Goal: Task Accomplishment & Management: Complete application form

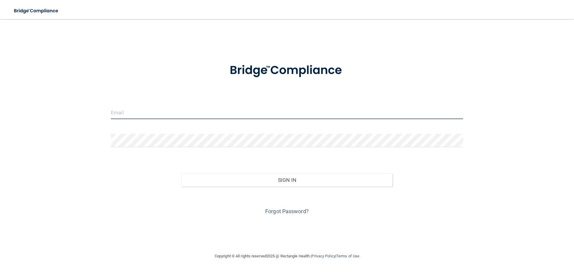
type input "[EMAIL_ADDRESS][DOMAIN_NAME]"
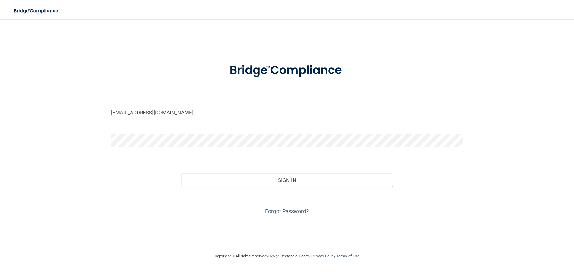
click at [210, 88] on form "[EMAIL_ADDRESS][DOMAIN_NAME] Invalid email/password. You don't have permission …" at bounding box center [287, 135] width 352 height 161
click at [209, 106] on input "[EMAIL_ADDRESS][DOMAIN_NAME]" at bounding box center [287, 112] width 352 height 13
drag, startPoint x: 175, startPoint y: 111, endPoint x: 99, endPoint y: 111, distance: 76.2
click at [99, 111] on div "[EMAIL_ADDRESS][DOMAIN_NAME] Invalid email/password. You don't have permission …" at bounding box center [287, 136] width 550 height 222
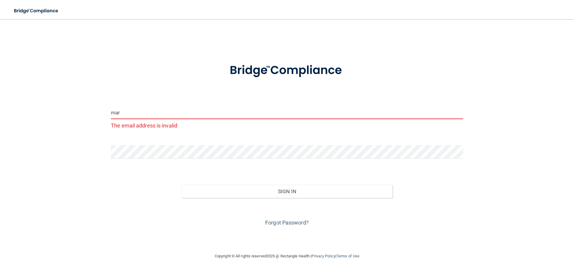
type input "[EMAIL_ADDRESS][DOMAIN_NAME]"
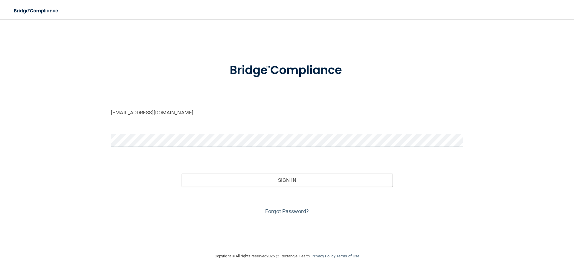
click at [97, 141] on div "[EMAIL_ADDRESS][DOMAIN_NAME] Invalid email/password. You don't have permission …" at bounding box center [287, 136] width 550 height 222
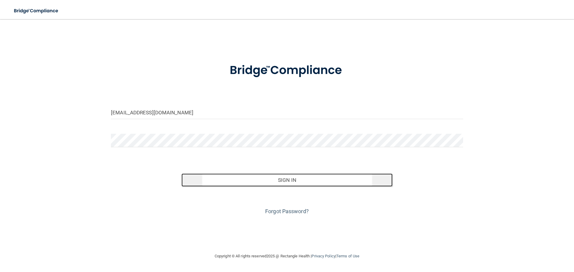
click at [351, 185] on button "Sign In" at bounding box center [286, 180] width 211 height 13
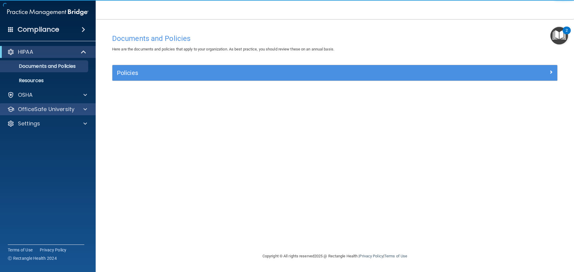
click at [52, 105] on div "OfficeSafe University" at bounding box center [48, 109] width 96 height 12
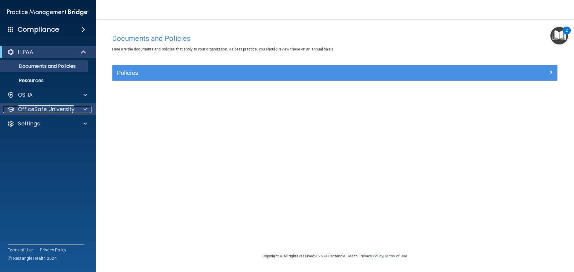
click at [84, 110] on span at bounding box center [85, 109] width 4 height 7
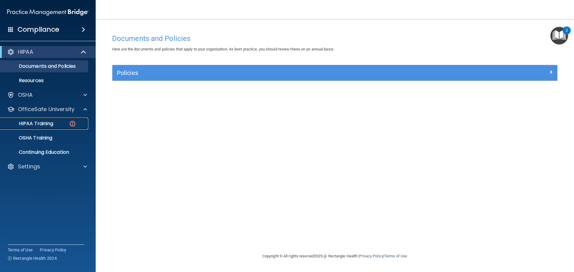
click at [58, 119] on link "HIPAA Training" at bounding box center [41, 124] width 94 height 12
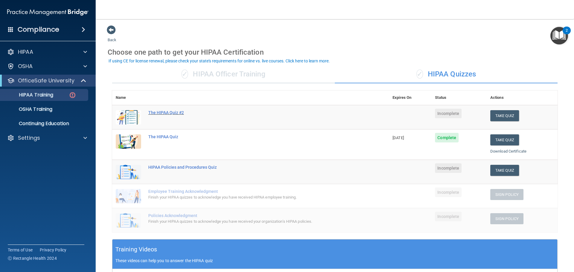
click at [174, 113] on div "The HIPAA Quiz #2" at bounding box center [253, 112] width 211 height 5
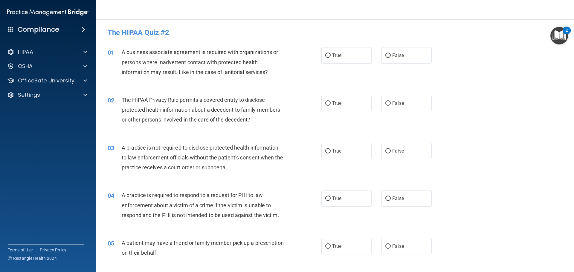
click at [563, 39] on img "Open Resource Center, 2 new notifications" at bounding box center [559, 36] width 18 height 18
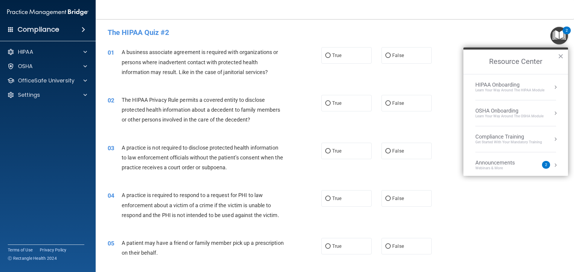
click at [535, 167] on div "Announcements Webinars & More" at bounding box center [506, 165] width 63 height 11
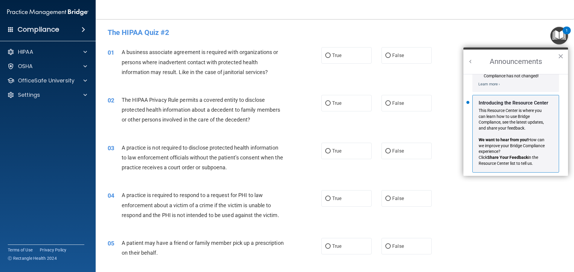
scroll to position [105, 0]
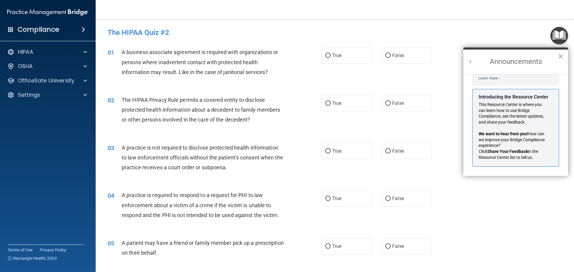
click at [559, 57] on button "×" at bounding box center [560, 56] width 6 height 10
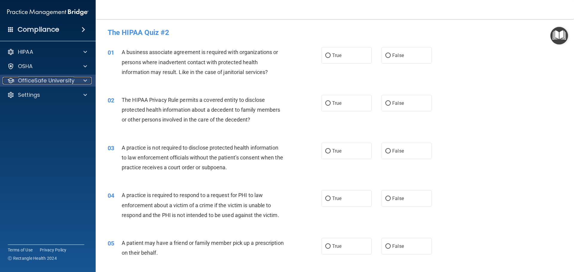
click at [63, 82] on p "OfficeSafe University" at bounding box center [46, 80] width 56 height 7
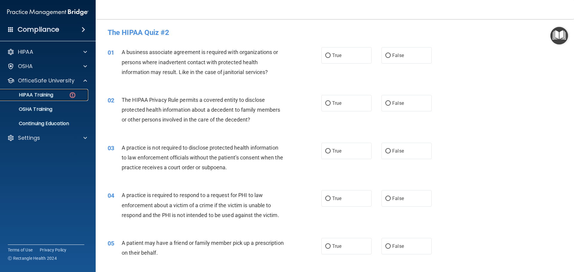
click at [63, 97] on div "HIPAA Training" at bounding box center [45, 95] width 82 height 6
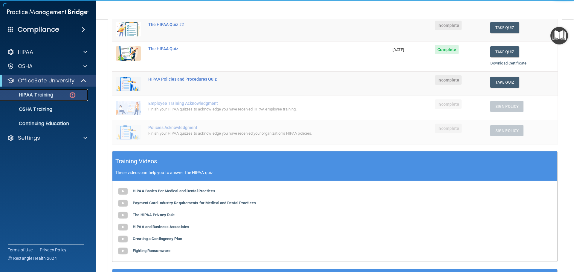
scroll to position [90, 0]
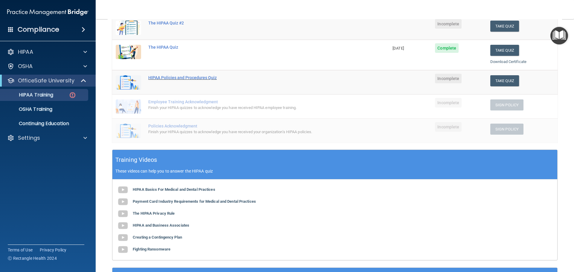
click at [174, 79] on div "HIPAA Policies and Procedures Quiz" at bounding box center [253, 77] width 211 height 5
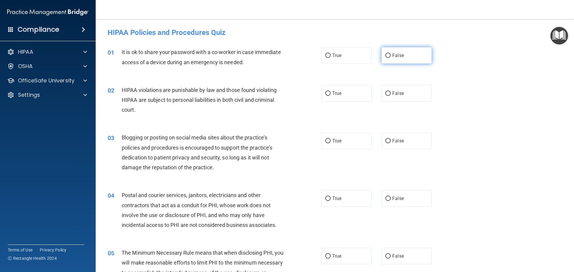
click at [408, 58] on label "False" at bounding box center [406, 55] width 50 height 16
click at [390, 58] on input "False" at bounding box center [387, 55] width 5 height 4
radio input "true"
click at [350, 91] on label "True" at bounding box center [346, 93] width 50 height 16
click at [330, 91] on input "True" at bounding box center [327, 93] width 5 height 4
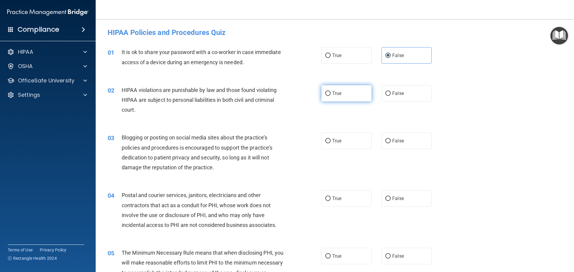
radio input "true"
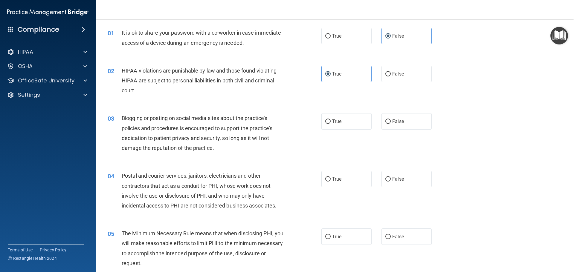
scroll to position [30, 0]
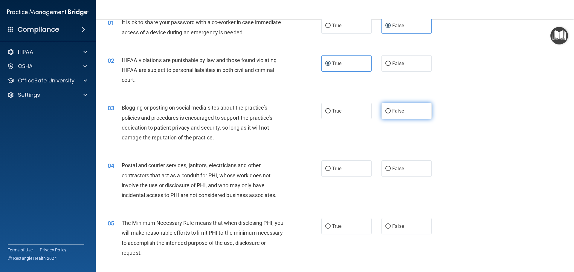
drag, startPoint x: 391, startPoint y: 110, endPoint x: 388, endPoint y: 116, distance: 6.8
click at [389, 115] on label "False" at bounding box center [406, 111] width 50 height 16
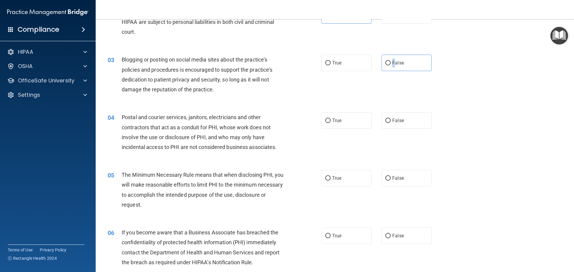
scroll to position [90, 0]
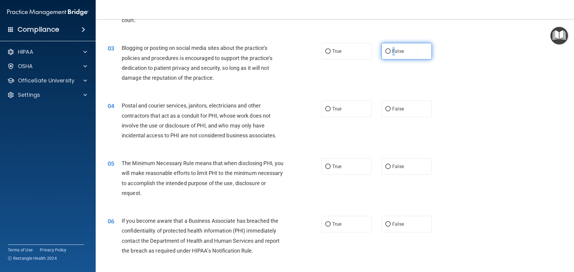
click at [385, 52] on input "False" at bounding box center [387, 51] width 5 height 4
radio input "true"
click at [413, 63] on div "03 Blogging or posting on social media sites about the practice’s policies and …" at bounding box center [334, 65] width 463 height 58
drag, startPoint x: 230, startPoint y: 135, endPoint x: 291, endPoint y: 132, distance: 61.3
click at [291, 132] on div "04 Postal and courier services, janitors, electricians and other contractors th…" at bounding box center [215, 122] width 232 height 43
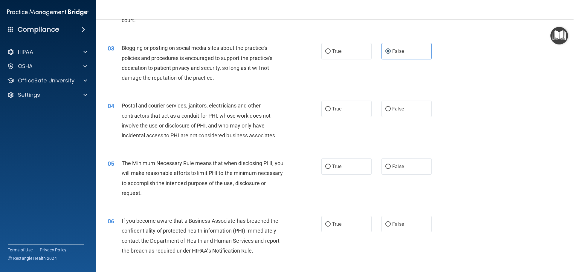
click at [219, 148] on div "04 Postal and courier services, janitors, electricians and other contractors th…" at bounding box center [334, 122] width 463 height 58
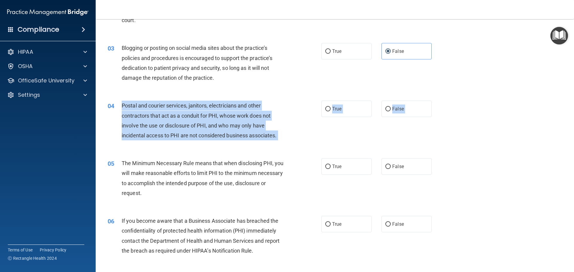
drag, startPoint x: 121, startPoint y: 105, endPoint x: 252, endPoint y: 147, distance: 137.2
click at [250, 150] on div "04 Postal and courier services, janitors, electricians and other contractors th…" at bounding box center [334, 122] width 463 height 58
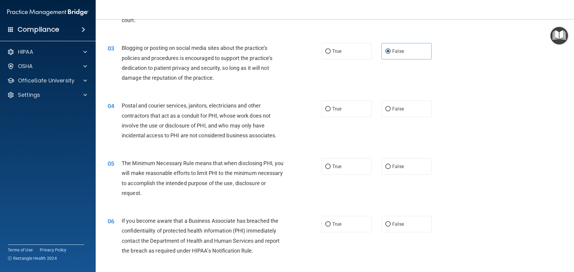
drag, startPoint x: 252, startPoint y: 147, endPoint x: 255, endPoint y: 145, distance: 3.5
click at [254, 145] on div "04 Postal and courier services, janitors, electricians and other contractors th…" at bounding box center [334, 122] width 463 height 58
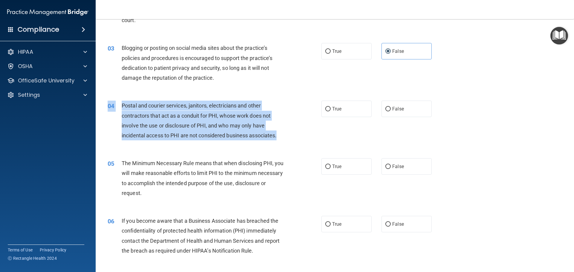
drag, startPoint x: 255, startPoint y: 145, endPoint x: 279, endPoint y: 137, distance: 25.5
click at [279, 137] on div "04 Postal and courier services, janitors, electricians and other contractors th…" at bounding box center [334, 122] width 463 height 58
click at [279, 86] on div "03 Blogging or posting on social media sites about the practice’s policies and …" at bounding box center [215, 64] width 232 height 43
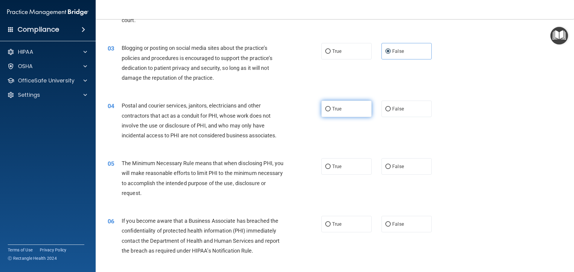
click at [333, 108] on span "True" at bounding box center [336, 109] width 9 height 6
click at [330, 108] on input "True" at bounding box center [327, 109] width 5 height 4
radio input "true"
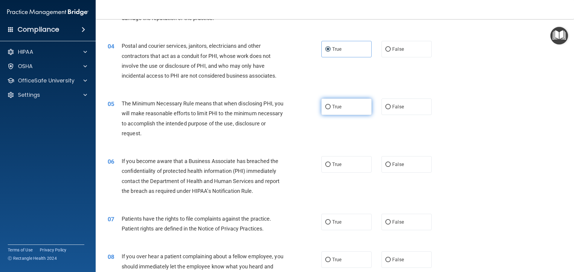
click at [362, 110] on label "True" at bounding box center [346, 107] width 50 height 16
click at [330, 109] on input "True" at bounding box center [327, 107] width 5 height 4
radio input "true"
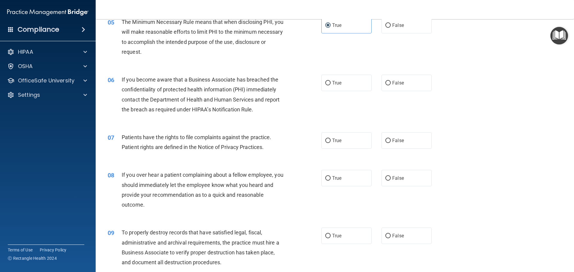
scroll to position [239, 0]
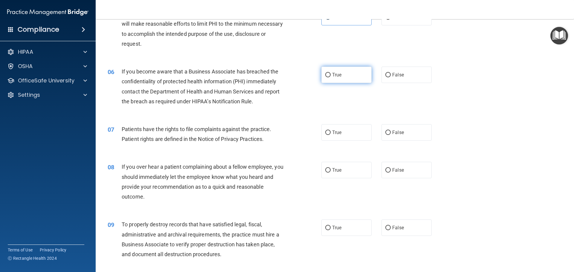
click at [359, 78] on label "True" at bounding box center [346, 75] width 50 height 16
click at [330, 77] on input "True" at bounding box center [327, 75] width 5 height 4
radio input "true"
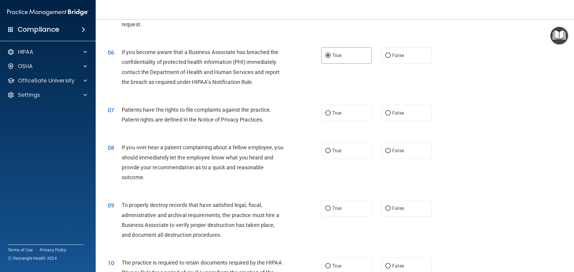
scroll to position [269, 0]
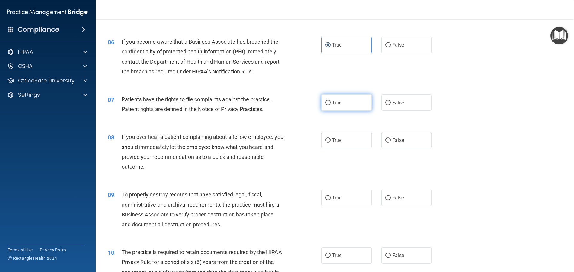
click at [339, 105] on label "True" at bounding box center [346, 102] width 50 height 16
click at [330, 105] on input "True" at bounding box center [327, 103] width 5 height 4
radio input "true"
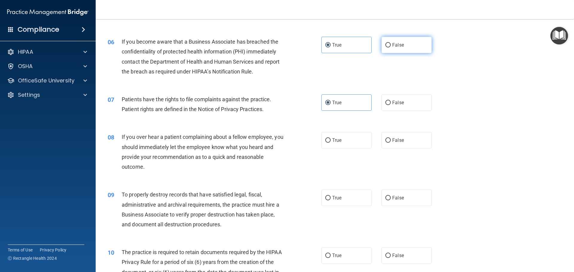
click at [414, 45] on label "False" at bounding box center [406, 45] width 50 height 16
click at [390, 45] on input "False" at bounding box center [387, 45] width 5 height 4
radio input "true"
radio input "false"
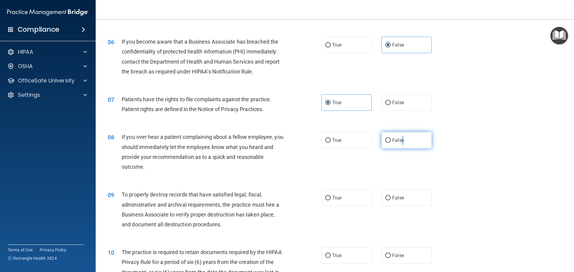
click at [400, 134] on label "False" at bounding box center [406, 140] width 50 height 16
click at [385, 142] on input "False" at bounding box center [387, 140] width 5 height 4
radio input "true"
click at [373, 160] on div "08 If you over hear a patient complaining about a fellow employee, you should i…" at bounding box center [334, 154] width 463 height 58
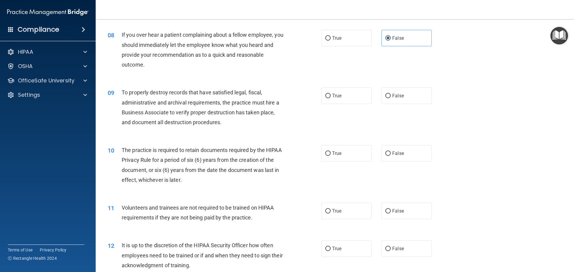
scroll to position [358, 0]
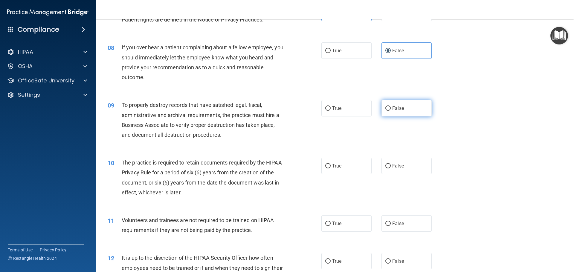
click at [387, 109] on input "False" at bounding box center [387, 108] width 5 height 4
radio input "true"
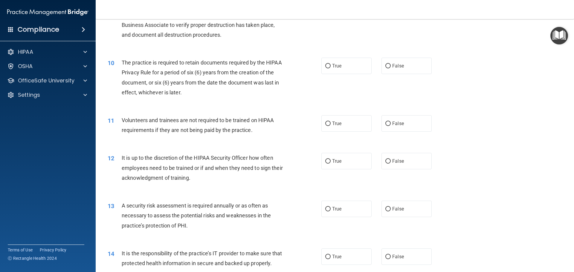
scroll to position [448, 0]
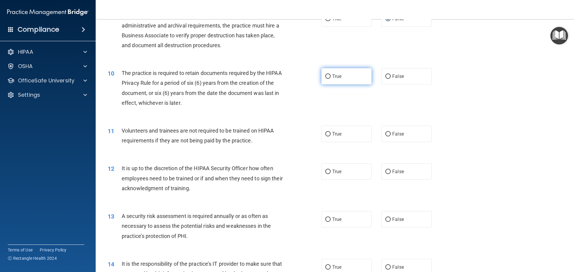
click at [354, 79] on label "True" at bounding box center [346, 76] width 50 height 16
click at [330, 79] on input "True" at bounding box center [327, 76] width 5 height 4
radio input "true"
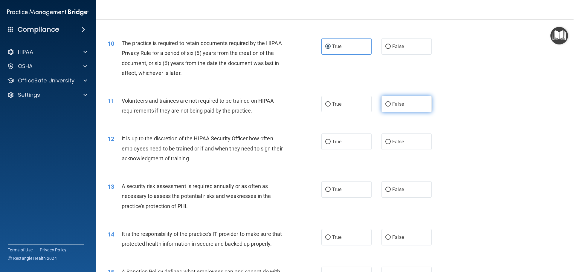
click at [393, 99] on label "False" at bounding box center [406, 104] width 50 height 16
click at [390, 102] on input "False" at bounding box center [387, 104] width 5 height 4
radio input "true"
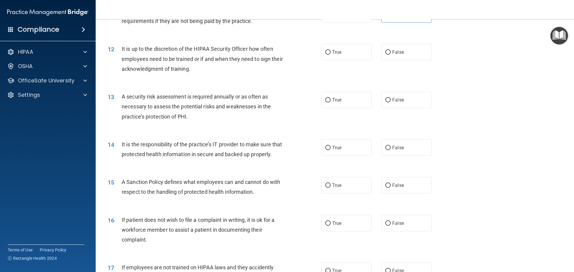
scroll to position [538, 0]
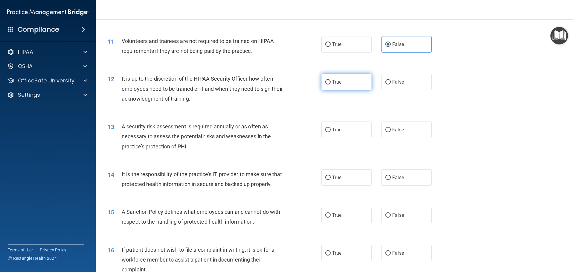
click at [362, 88] on label "True" at bounding box center [346, 82] width 50 height 16
click at [330, 85] on input "True" at bounding box center [327, 82] width 5 height 4
radio input "true"
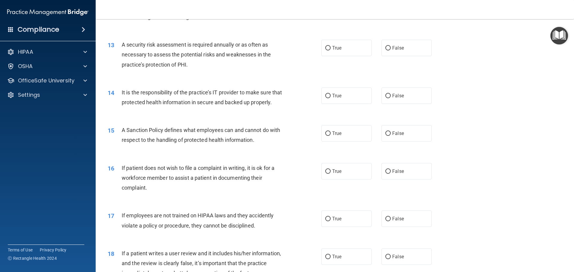
scroll to position [627, 0]
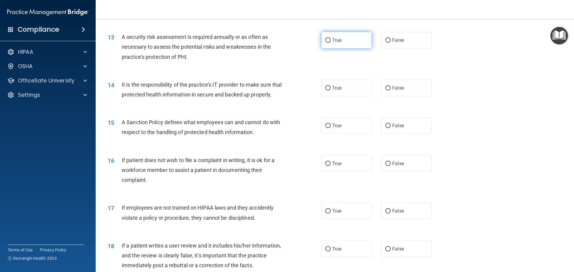
click at [347, 38] on label "True" at bounding box center [346, 40] width 50 height 16
click at [330, 38] on input "True" at bounding box center [327, 40] width 5 height 4
radio input "true"
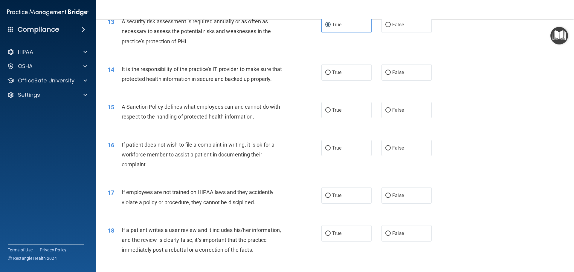
scroll to position [657, 0]
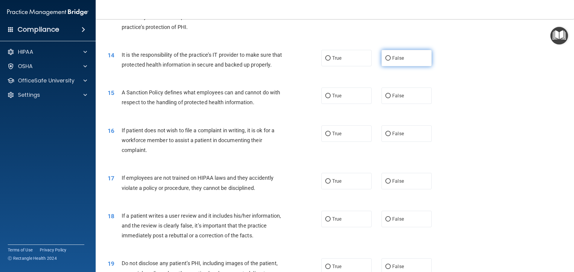
click at [384, 62] on label "False" at bounding box center [406, 58] width 50 height 16
click at [385, 61] on input "False" at bounding box center [387, 58] width 5 height 4
radio input "true"
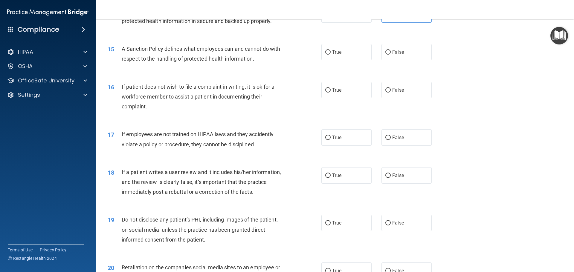
scroll to position [687, 0]
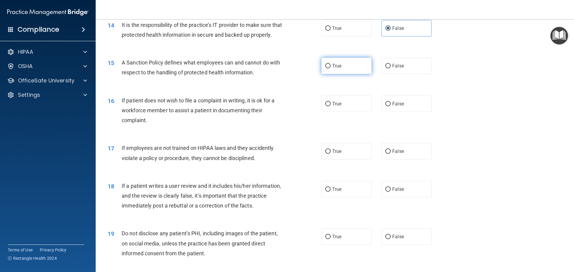
click at [361, 74] on label "True" at bounding box center [346, 66] width 50 height 16
click at [330, 68] on input "True" at bounding box center [327, 66] width 5 height 4
radio input "true"
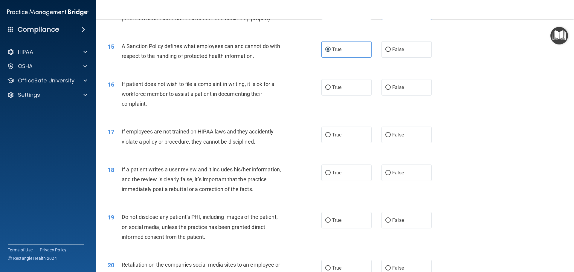
scroll to position [747, 0]
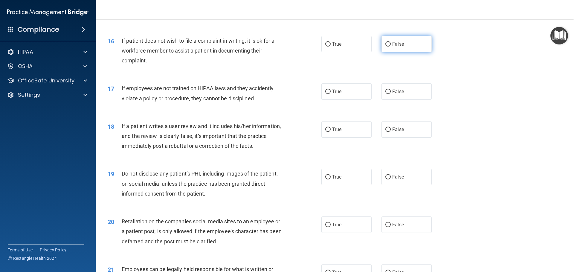
click at [390, 52] on label "False" at bounding box center [406, 44] width 50 height 16
click at [390, 47] on input "False" at bounding box center [387, 44] width 5 height 4
radio input "true"
click at [391, 100] on label "False" at bounding box center [406, 91] width 50 height 16
click at [390, 94] on input "False" at bounding box center [387, 92] width 5 height 4
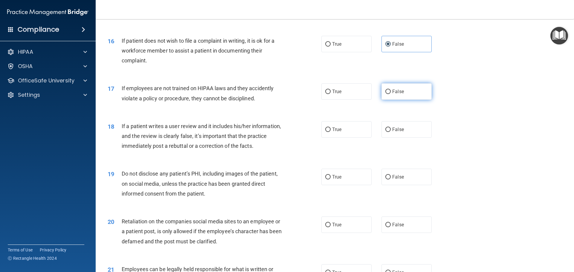
radio input "true"
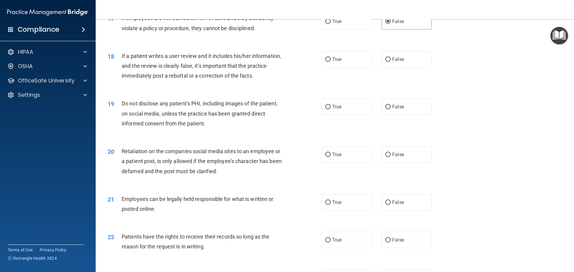
scroll to position [807, 0]
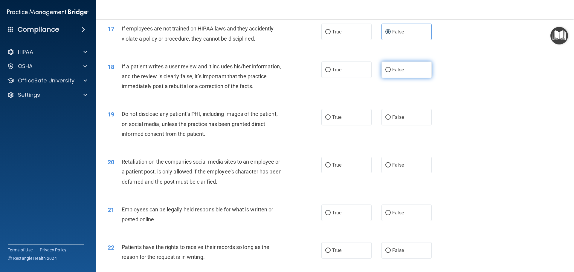
click at [399, 73] on span "False" at bounding box center [398, 70] width 12 height 6
click at [390, 72] on input "False" at bounding box center [387, 70] width 5 height 4
radio input "true"
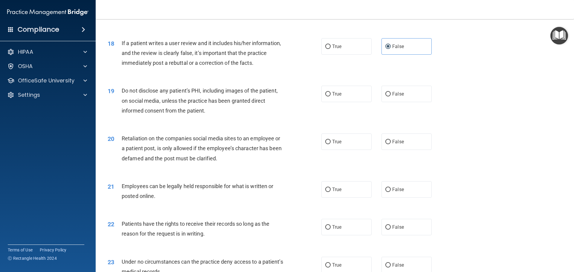
scroll to position [866, 0]
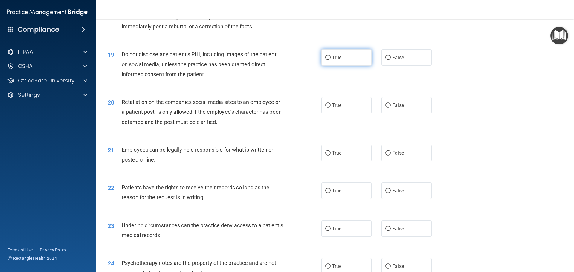
click at [355, 66] on label "True" at bounding box center [346, 57] width 50 height 16
click at [330, 60] on input "True" at bounding box center [327, 58] width 5 height 4
radio input "true"
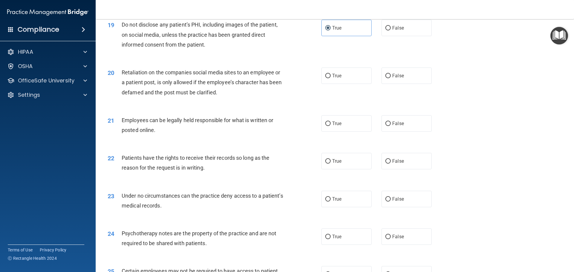
scroll to position [896, 0]
click at [387, 84] on label "False" at bounding box center [406, 75] width 50 height 16
click at [387, 78] on input "False" at bounding box center [387, 75] width 5 height 4
radio input "true"
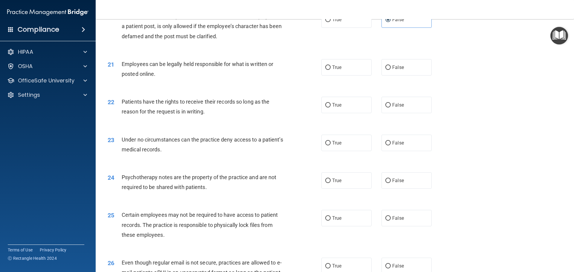
scroll to position [956, 0]
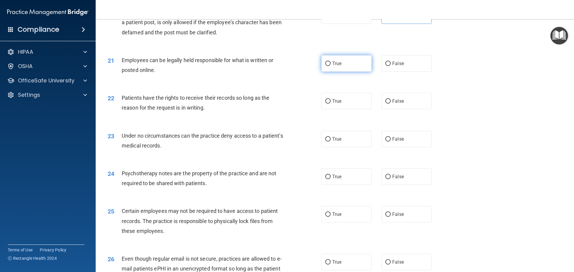
click at [353, 72] on label "True" at bounding box center [346, 63] width 50 height 16
click at [330, 66] on input "True" at bounding box center [327, 64] width 5 height 4
radio input "true"
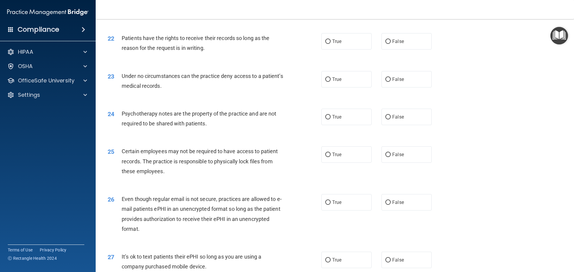
scroll to position [986, 0]
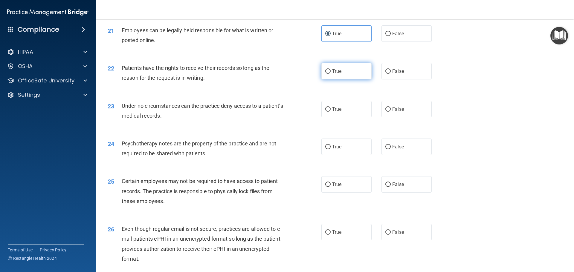
click at [339, 79] on label "True" at bounding box center [346, 71] width 50 height 16
click at [330, 74] on input "True" at bounding box center [327, 71] width 5 height 4
radio input "true"
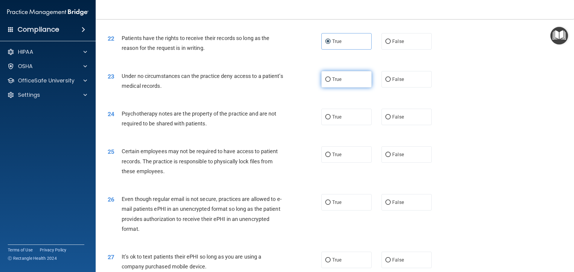
drag, startPoint x: 360, startPoint y: 93, endPoint x: 353, endPoint y: 96, distance: 6.9
click at [359, 88] on label "True" at bounding box center [346, 79] width 50 height 16
click at [330, 82] on input "True" at bounding box center [327, 79] width 5 height 4
radio input "true"
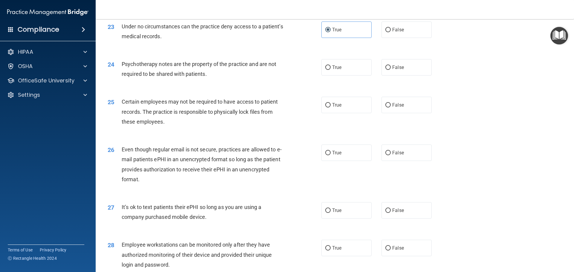
scroll to position [1075, 0]
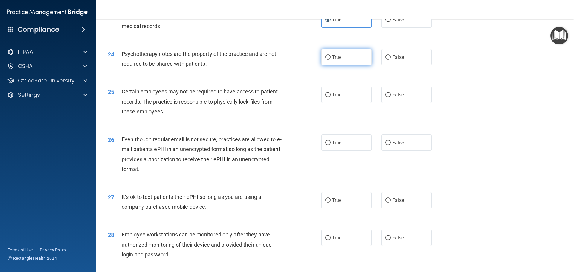
click at [352, 65] on label "True" at bounding box center [346, 57] width 50 height 16
click at [330, 60] on input "True" at bounding box center [327, 57] width 5 height 4
radio input "true"
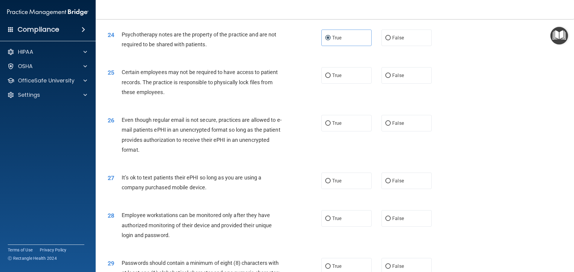
scroll to position [1105, 0]
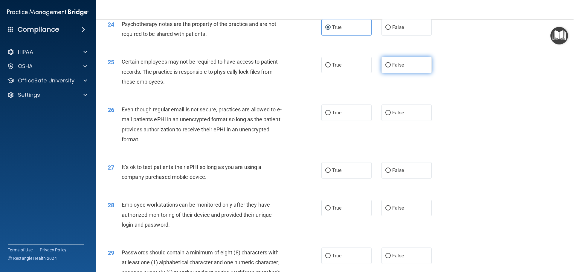
click at [408, 73] on label "False" at bounding box center [406, 65] width 50 height 16
click at [390, 68] on input "False" at bounding box center [387, 65] width 5 height 4
radio input "true"
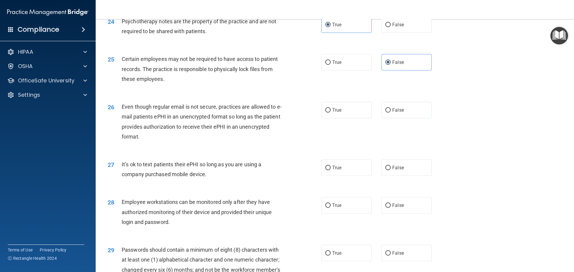
scroll to position [1138, 0]
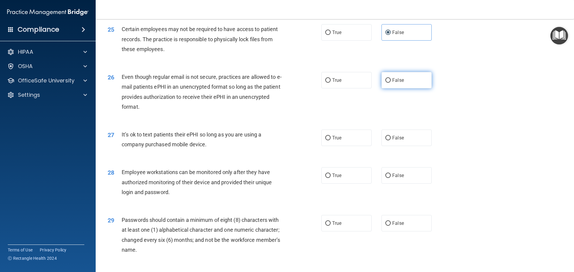
drag, startPoint x: 407, startPoint y: 89, endPoint x: 398, endPoint y: 94, distance: 10.3
click at [407, 88] on label "False" at bounding box center [406, 80] width 50 height 16
click at [390, 83] on input "False" at bounding box center [387, 80] width 5 height 4
radio input "true"
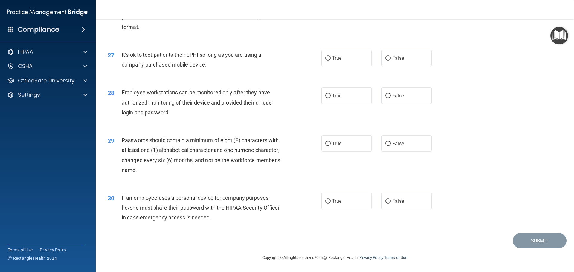
scroll to position [1227, 0]
click at [393, 62] on label "False" at bounding box center [406, 58] width 50 height 16
click at [349, 104] on label "True" at bounding box center [346, 96] width 50 height 16
click at [330, 98] on input "True" at bounding box center [327, 96] width 5 height 4
radio input "true"
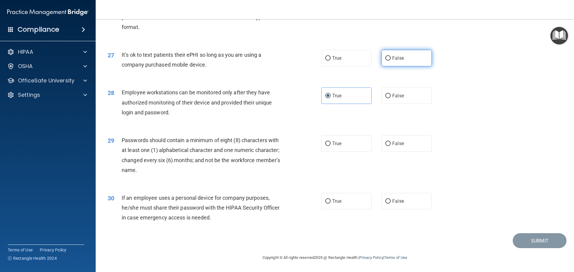
click at [396, 62] on label "False" at bounding box center [406, 58] width 50 height 16
click at [390, 61] on input "False" at bounding box center [387, 58] width 5 height 4
radio input "true"
click at [338, 143] on span "True" at bounding box center [336, 144] width 9 height 6
click at [388, 203] on label "False" at bounding box center [406, 201] width 50 height 16
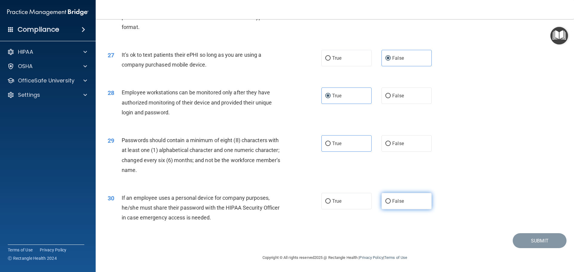
click at [388, 203] on input "False" at bounding box center [387, 201] width 5 height 4
radio input "true"
click at [329, 145] on label "True" at bounding box center [346, 143] width 50 height 16
click at [329, 145] on input "True" at bounding box center [327, 144] width 5 height 4
radio input "true"
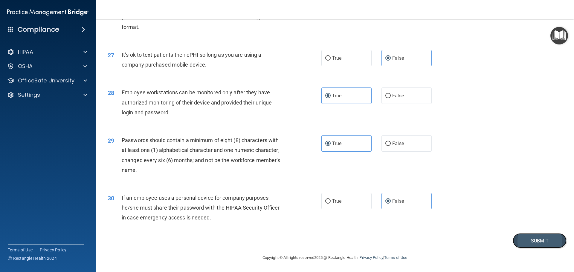
click at [519, 243] on button "Submit" at bounding box center [539, 240] width 54 height 15
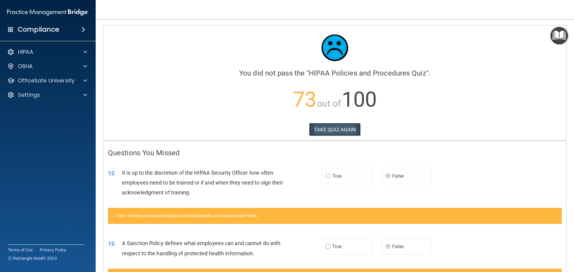
click at [345, 131] on button "TAKE QUIZ AGAIN" at bounding box center [335, 129] width 52 height 13
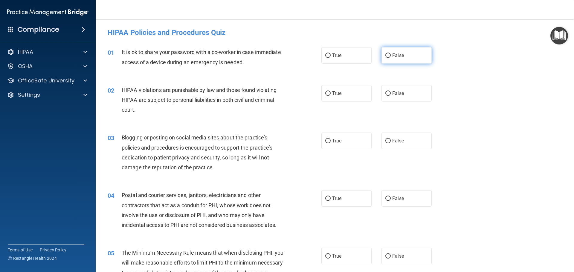
click at [392, 57] on span "False" at bounding box center [398, 56] width 12 height 6
click at [390, 57] on input "False" at bounding box center [387, 55] width 5 height 4
radio input "true"
click at [339, 96] on span "True" at bounding box center [336, 94] width 9 height 6
click at [330, 96] on input "True" at bounding box center [327, 93] width 5 height 4
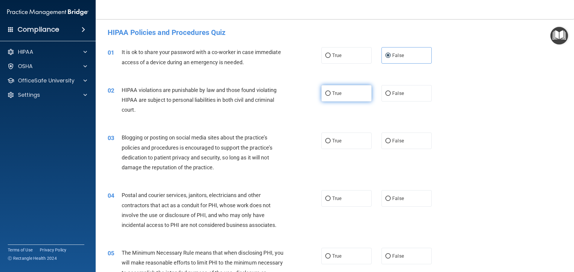
radio input "true"
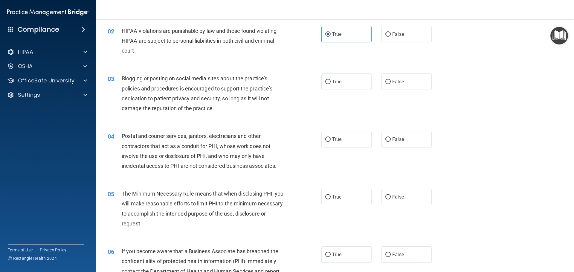
scroll to position [60, 0]
click at [392, 86] on label "False" at bounding box center [406, 81] width 50 height 16
click at [390, 84] on input "False" at bounding box center [387, 81] width 5 height 4
radio input "true"
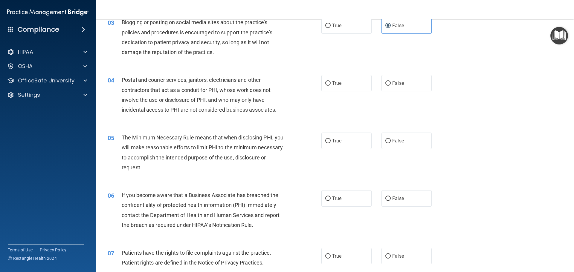
scroll to position [119, 0]
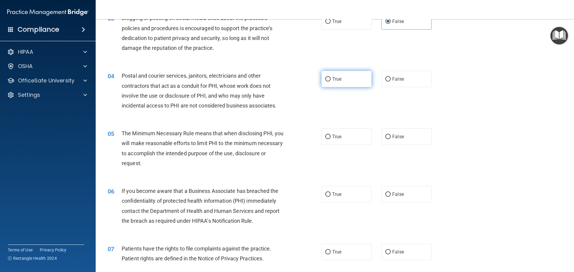
click at [324, 84] on label "True" at bounding box center [346, 79] width 50 height 16
click at [325, 82] on input "True" at bounding box center [327, 79] width 5 height 4
radio input "true"
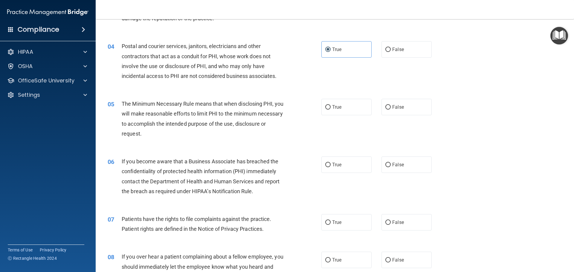
scroll to position [149, 0]
click at [329, 109] on label "True" at bounding box center [346, 107] width 50 height 16
click at [329, 109] on input "True" at bounding box center [327, 107] width 5 height 4
radio input "true"
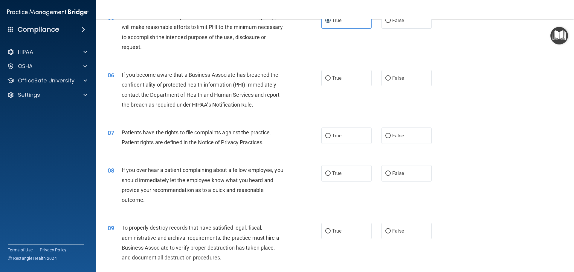
scroll to position [239, 0]
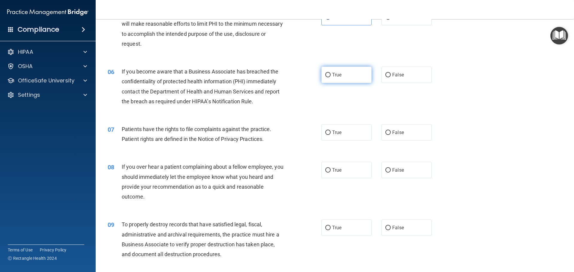
click at [356, 76] on label "True" at bounding box center [346, 75] width 50 height 16
click at [330, 76] on input "True" at bounding box center [327, 75] width 5 height 4
radio input "true"
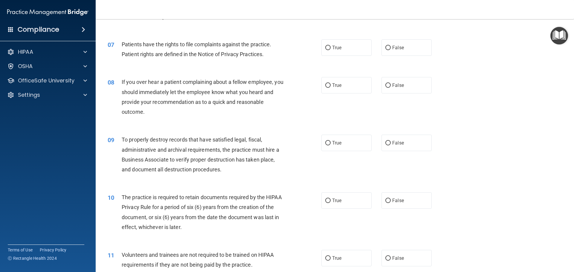
scroll to position [329, 0]
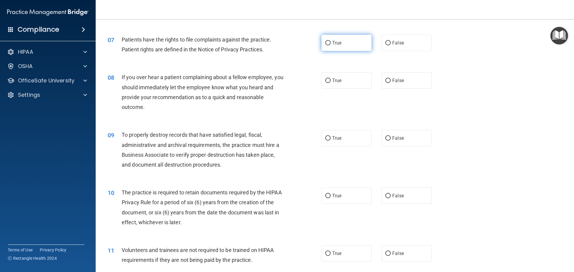
click at [344, 42] on label "True" at bounding box center [346, 43] width 50 height 16
click at [330, 42] on input "True" at bounding box center [327, 43] width 5 height 4
radio input "true"
click at [394, 80] on span "False" at bounding box center [398, 81] width 12 height 6
click at [390, 80] on input "False" at bounding box center [387, 81] width 5 height 4
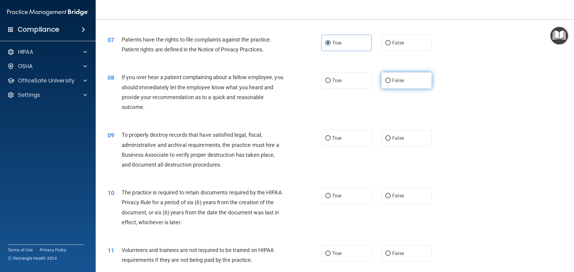
radio input "true"
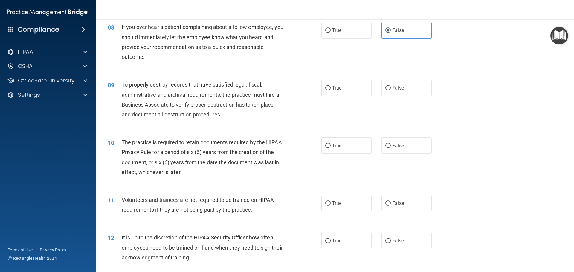
scroll to position [388, 0]
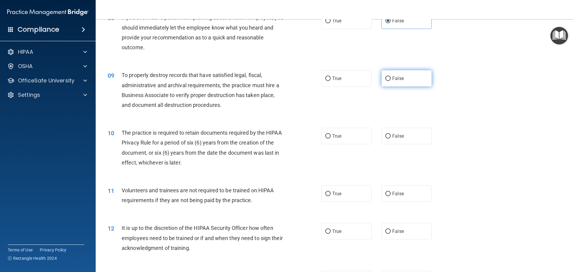
click at [393, 72] on label "False" at bounding box center [406, 78] width 50 height 16
click at [390, 76] on input "False" at bounding box center [387, 78] width 5 height 4
radio input "true"
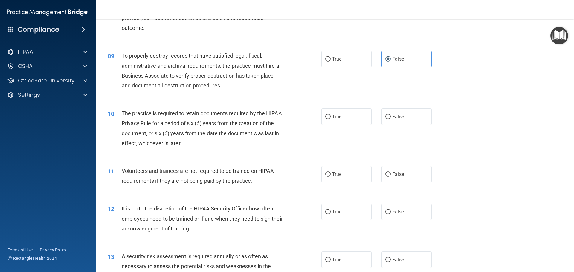
scroll to position [448, 0]
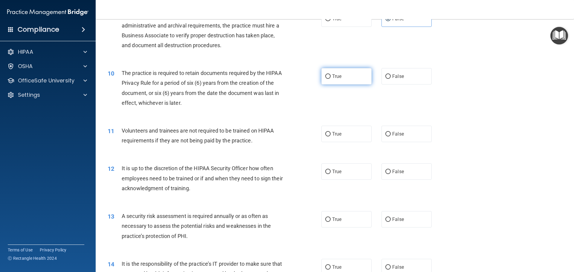
click at [333, 79] on span "True" at bounding box center [336, 76] width 9 height 6
click at [330, 79] on input "True" at bounding box center [327, 76] width 5 height 4
radio input "true"
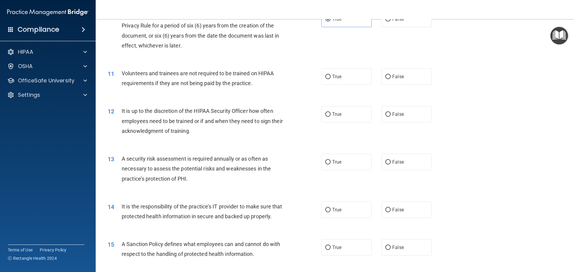
scroll to position [508, 0]
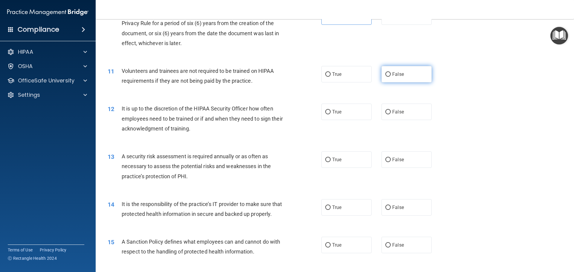
click at [410, 76] on label "False" at bounding box center [406, 74] width 50 height 16
click at [390, 76] on input "False" at bounding box center [387, 74] width 5 height 4
radio input "true"
click at [403, 112] on label "False" at bounding box center [406, 112] width 50 height 16
click at [390, 112] on input "False" at bounding box center [387, 112] width 5 height 4
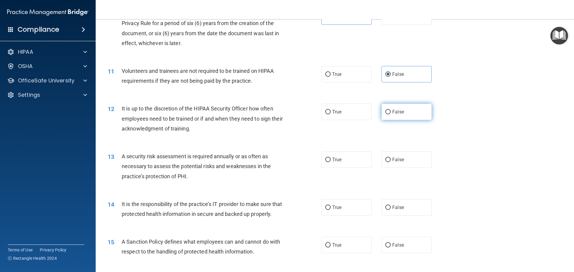
radio input "true"
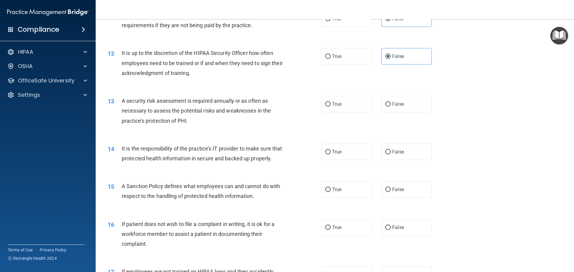
scroll to position [597, 0]
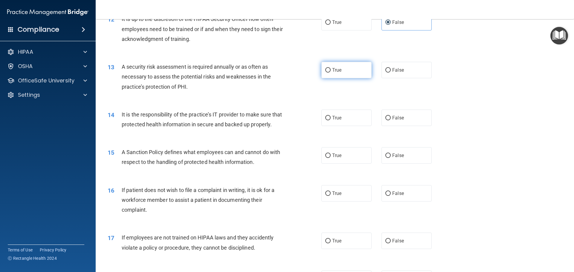
click at [336, 68] on span "True" at bounding box center [336, 70] width 9 height 6
click at [330, 68] on input "True" at bounding box center [327, 70] width 5 height 4
radio input "true"
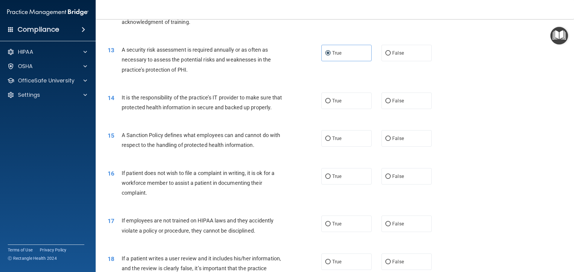
scroll to position [657, 0]
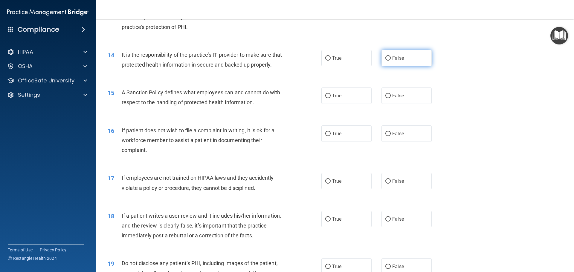
click at [407, 59] on label "False" at bounding box center [406, 58] width 50 height 16
click at [390, 59] on input "False" at bounding box center [387, 58] width 5 height 4
radio input "true"
click at [386, 98] on input "False" at bounding box center [387, 96] width 5 height 4
radio input "true"
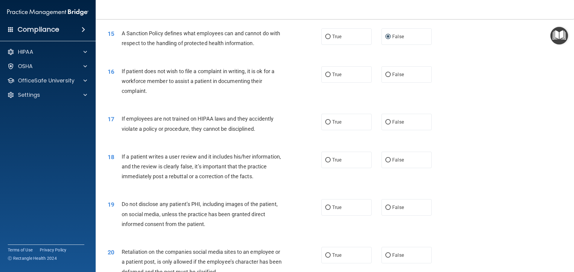
scroll to position [717, 0]
click at [337, 77] on span "True" at bounding box center [336, 74] width 9 height 6
click at [330, 76] on input "True" at bounding box center [327, 74] width 5 height 4
radio input "true"
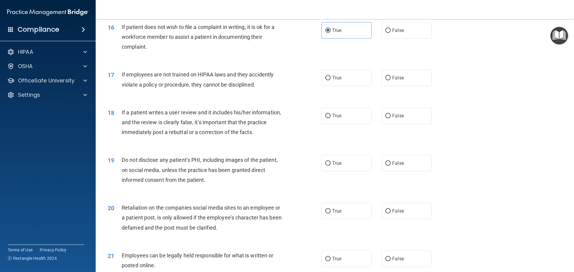
scroll to position [777, 0]
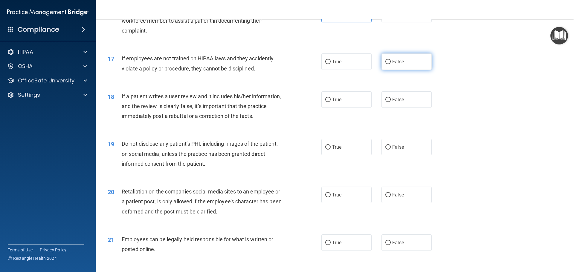
click at [386, 70] on label "False" at bounding box center [406, 61] width 50 height 16
click at [386, 64] on input "False" at bounding box center [387, 62] width 5 height 4
radio input "true"
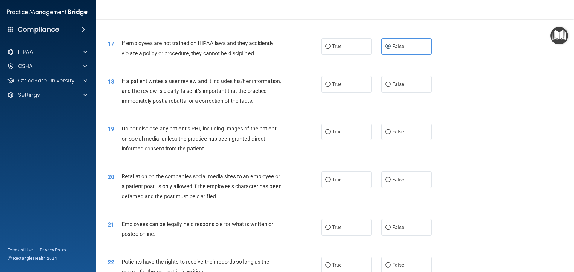
scroll to position [807, 0]
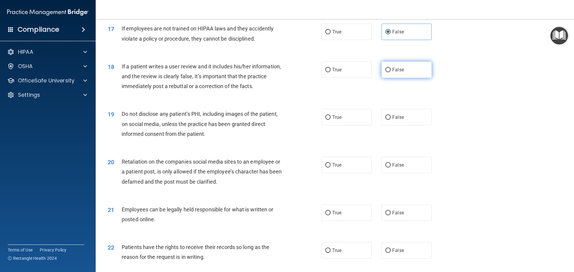
click at [401, 78] on label "False" at bounding box center [406, 70] width 50 height 16
click at [390, 72] on input "False" at bounding box center [387, 70] width 5 height 4
radio input "true"
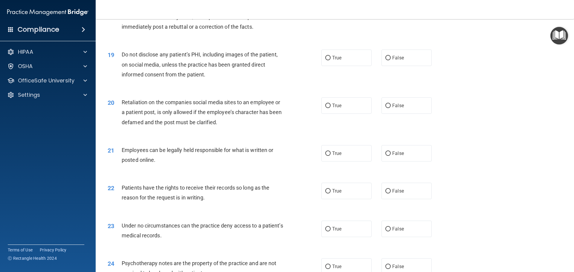
scroll to position [866, 0]
click at [329, 65] on label "True" at bounding box center [346, 57] width 50 height 16
click at [329, 60] on input "True" at bounding box center [327, 58] width 5 height 4
radio input "true"
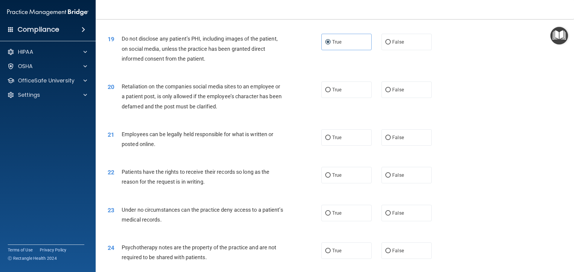
scroll to position [896, 0]
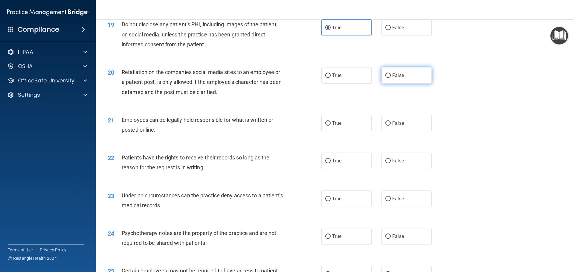
click at [385, 82] on label "False" at bounding box center [406, 75] width 50 height 16
click at [385, 78] on input "False" at bounding box center [387, 75] width 5 height 4
radio input "true"
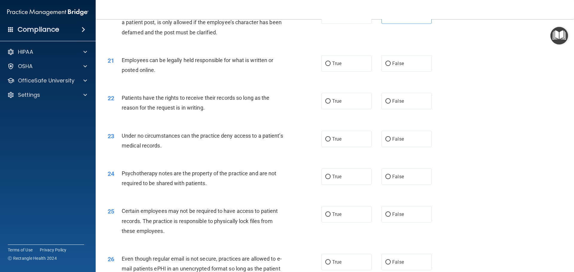
scroll to position [926, 0]
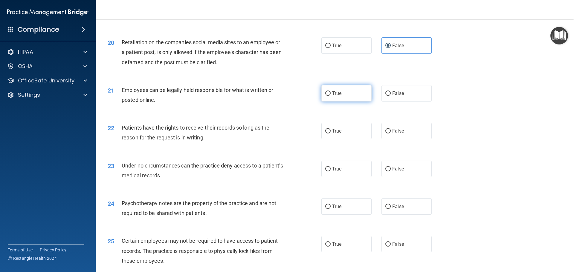
click at [337, 102] on label "True" at bounding box center [346, 93] width 50 height 16
click at [330, 96] on input "True" at bounding box center [327, 93] width 5 height 4
radio input "true"
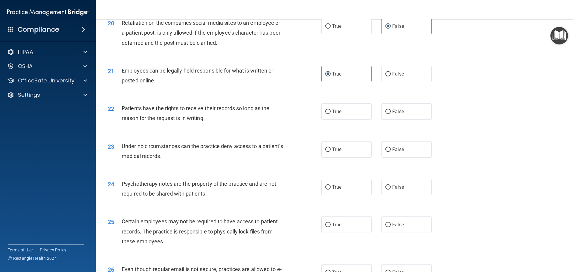
scroll to position [986, 0]
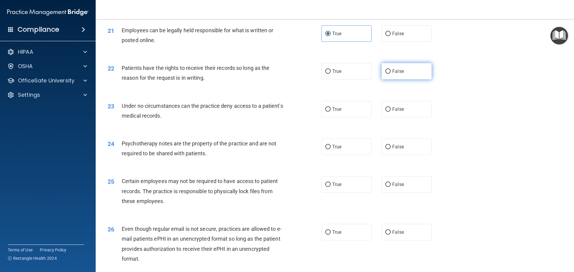
click at [392, 74] on span "False" at bounding box center [398, 71] width 12 height 6
click at [390, 74] on input "False" at bounding box center [387, 71] width 5 height 4
radio input "true"
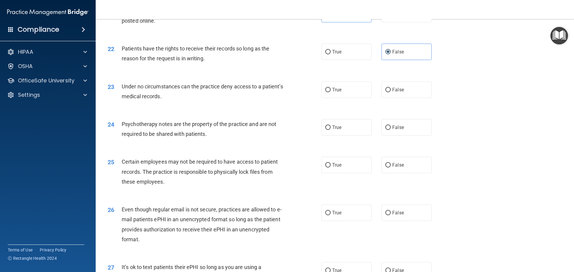
scroll to position [1016, 0]
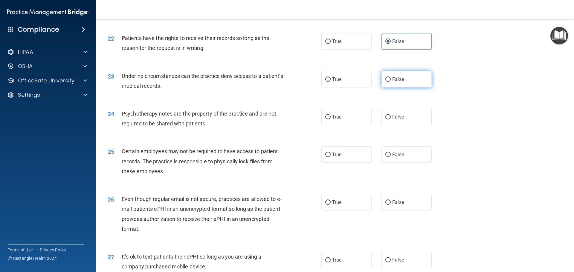
click at [408, 85] on label "False" at bounding box center [406, 79] width 50 height 16
click at [390, 82] on input "False" at bounding box center [387, 79] width 5 height 4
radio input "true"
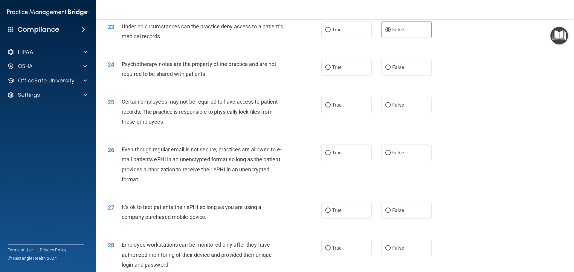
scroll to position [1075, 0]
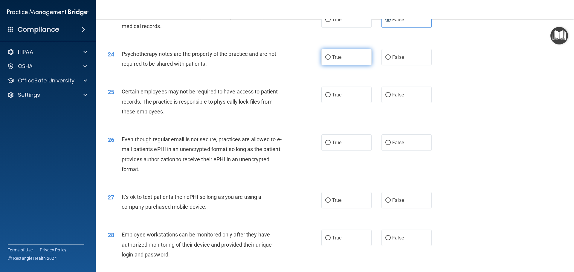
click at [342, 64] on label "True" at bounding box center [346, 57] width 50 height 16
click at [330, 60] on input "True" at bounding box center [327, 57] width 5 height 4
radio input "true"
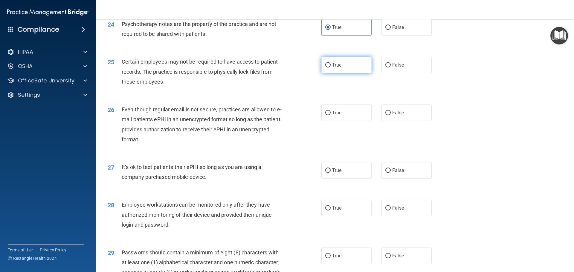
click at [335, 68] on span "True" at bounding box center [336, 65] width 9 height 6
click at [330, 68] on input "True" at bounding box center [327, 65] width 5 height 4
radio input "true"
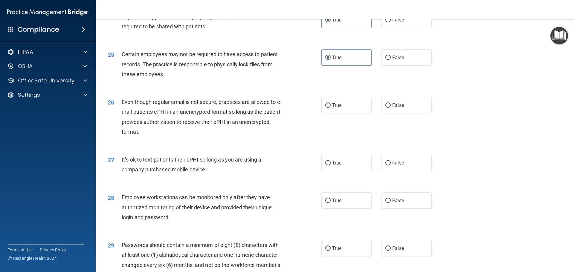
scroll to position [1135, 0]
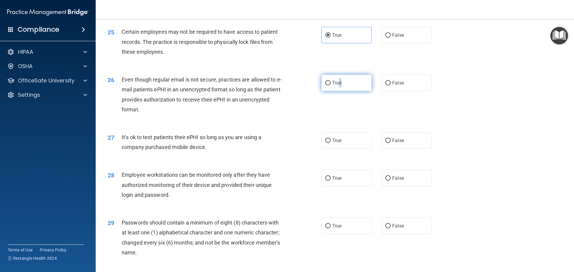
click at [339, 91] on label "True" at bounding box center [346, 83] width 50 height 16
click at [330, 91] on label "True" at bounding box center [346, 83] width 50 height 16
click at [330, 85] on input "True" at bounding box center [327, 83] width 5 height 4
radio input "true"
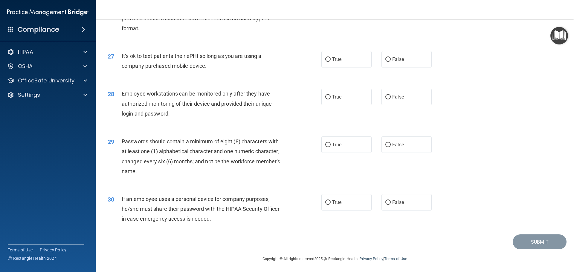
scroll to position [1225, 0]
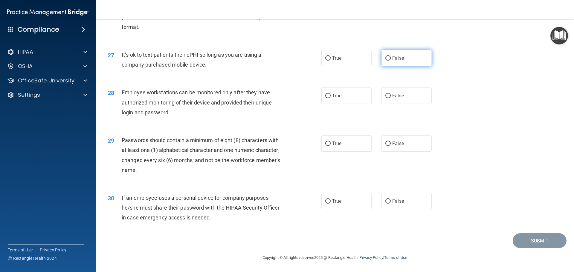
click at [381, 60] on label "False" at bounding box center [406, 58] width 50 height 16
click at [385, 60] on input "False" at bounding box center [387, 58] width 5 height 4
radio input "true"
click at [393, 92] on label "False" at bounding box center [406, 96] width 50 height 16
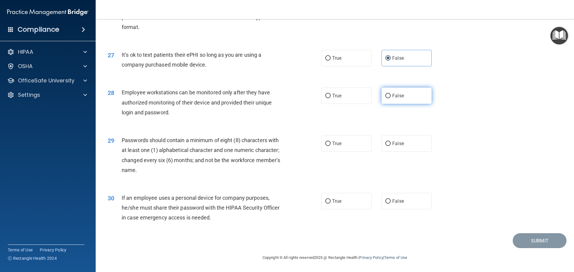
click at [390, 94] on input "False" at bounding box center [387, 96] width 5 height 4
radio input "true"
click at [349, 147] on label "True" at bounding box center [346, 143] width 50 height 16
click at [330, 146] on input "True" at bounding box center [327, 144] width 5 height 4
radio input "true"
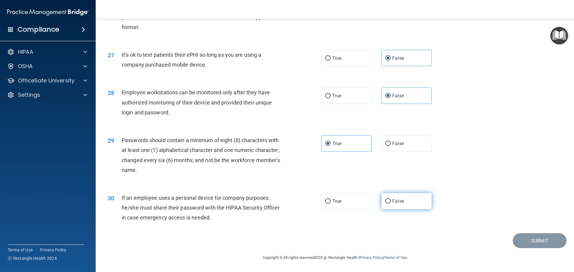
click at [383, 205] on label "False" at bounding box center [406, 201] width 50 height 16
click at [385, 204] on input "False" at bounding box center [387, 201] width 5 height 4
radio input "true"
click at [535, 237] on button "Submit" at bounding box center [539, 240] width 54 height 15
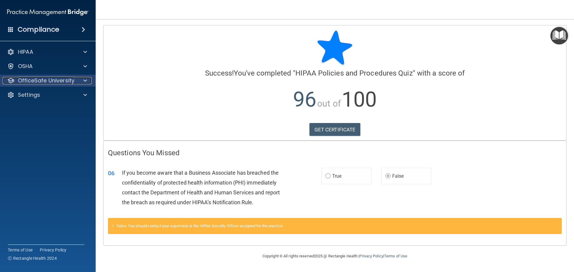
click at [50, 82] on p "OfficeSafe University" at bounding box center [46, 80] width 56 height 7
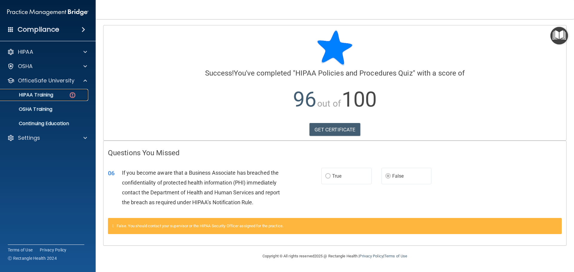
click at [61, 93] on div "HIPAA Training" at bounding box center [45, 95] width 82 height 6
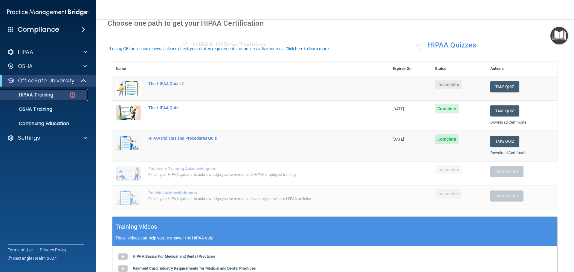
scroll to position [159, 0]
